Goal: Task Accomplishment & Management: Use online tool/utility

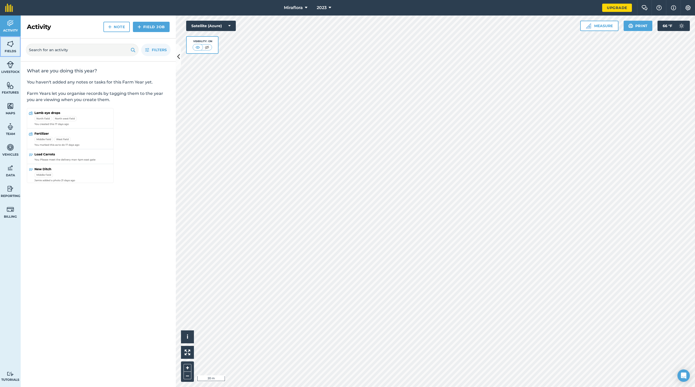
click at [12, 44] on img at bounding box center [10, 44] width 7 height 8
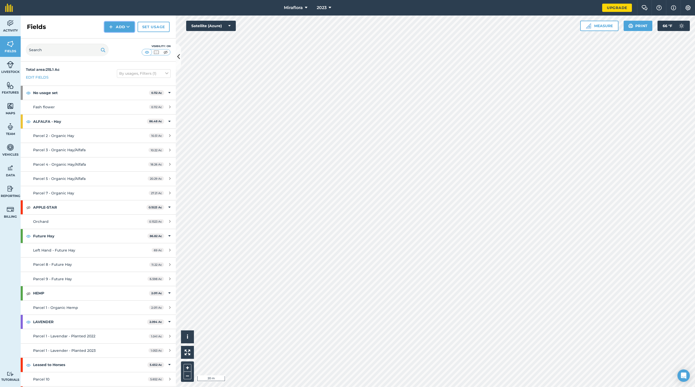
click at [124, 30] on button "Add" at bounding box center [119, 27] width 30 height 10
click at [119, 35] on link "Draw" at bounding box center [119, 38] width 28 height 11
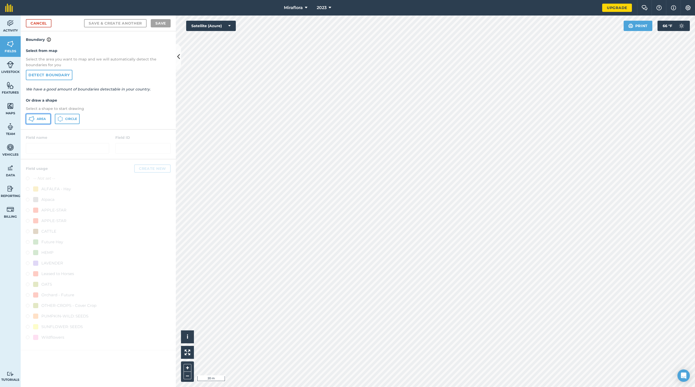
click at [40, 119] on span "Area" at bounding box center [41, 119] width 9 height 4
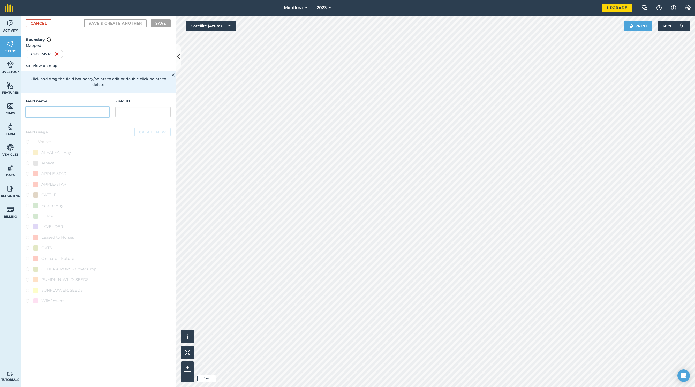
click at [76, 106] on input "text" at bounding box center [67, 111] width 83 height 11
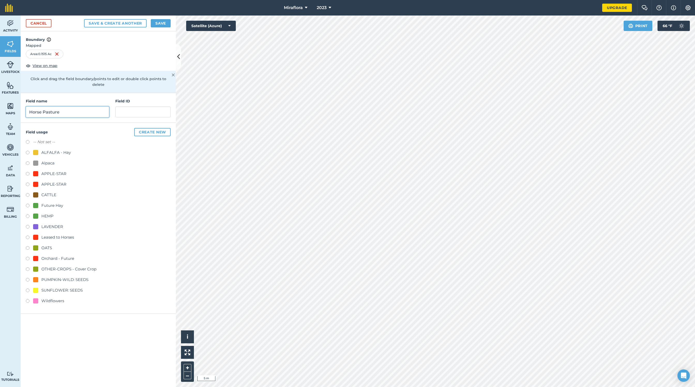
type input "Horse Pasture"
click at [163, 21] on button "Save" at bounding box center [161, 23] width 20 height 8
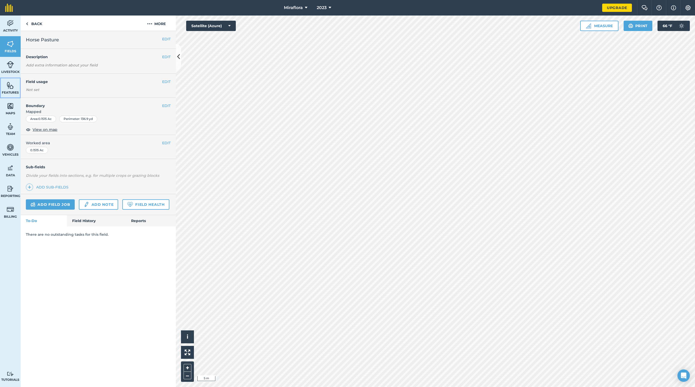
click at [10, 87] on img at bounding box center [10, 85] width 7 height 8
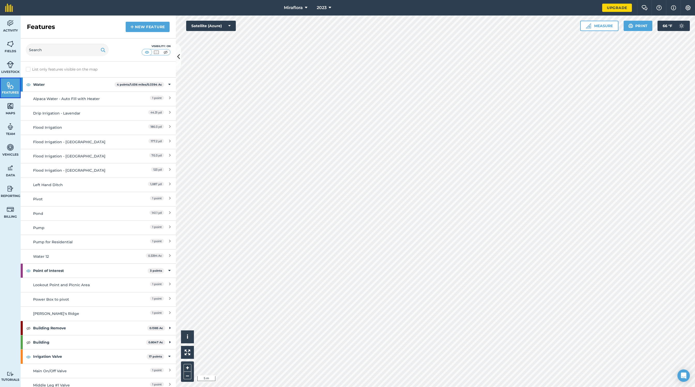
scroll to position [29, 0]
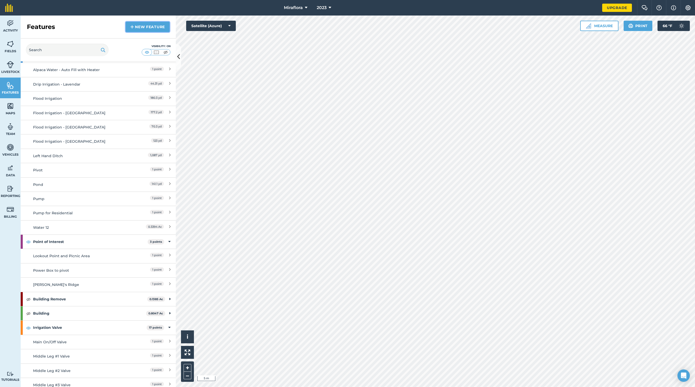
click at [153, 28] on link "New feature" at bounding box center [148, 27] width 44 height 10
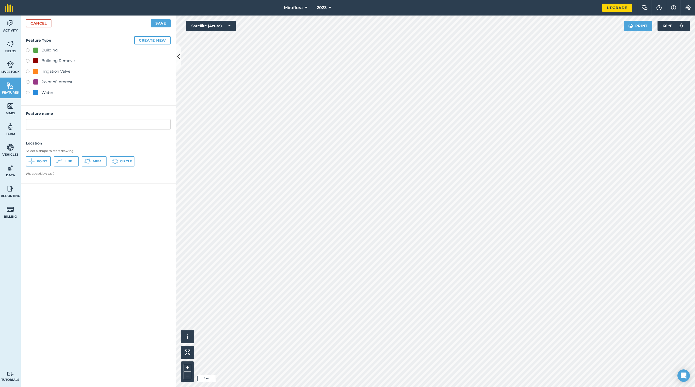
click at [29, 48] on label at bounding box center [29, 50] width 7 height 5
radio input "true"
click at [52, 123] on input "Building" at bounding box center [98, 124] width 145 height 11
drag, startPoint x: 52, startPoint y: 123, endPoint x: 27, endPoint y: 123, distance: 24.6
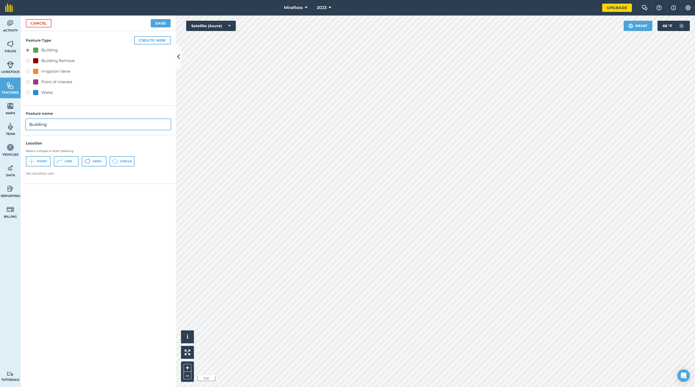
click at [27, 123] on input "Building" at bounding box center [98, 124] width 145 height 11
type input "Horse Shed"
click at [98, 158] on button "Area" at bounding box center [94, 161] width 25 height 10
click at [161, 25] on button "Save" at bounding box center [161, 23] width 20 height 8
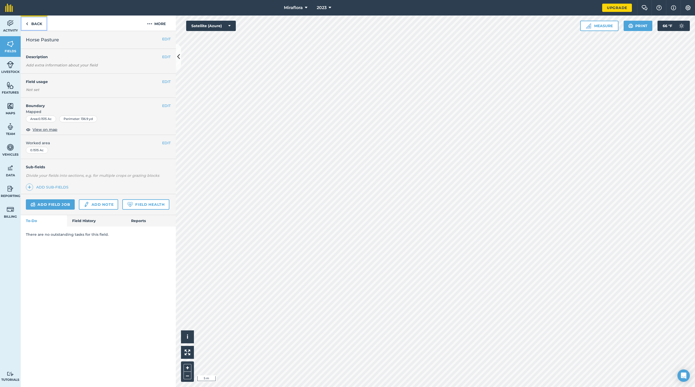
click at [30, 25] on link "Back" at bounding box center [34, 23] width 27 height 15
